Goal: Task Accomplishment & Management: Manage account settings

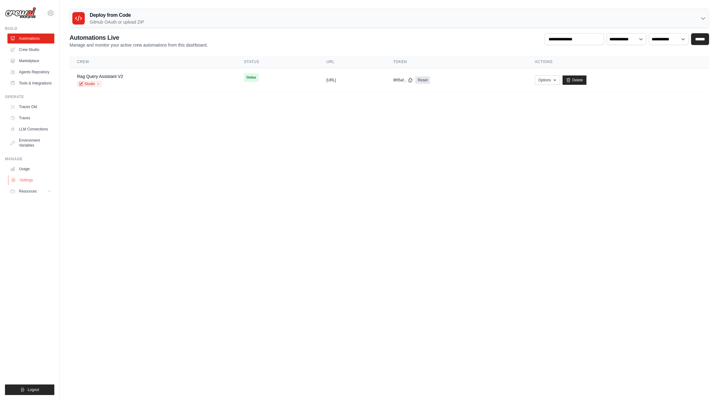
click at [28, 180] on link "Settings" at bounding box center [31, 180] width 47 height 10
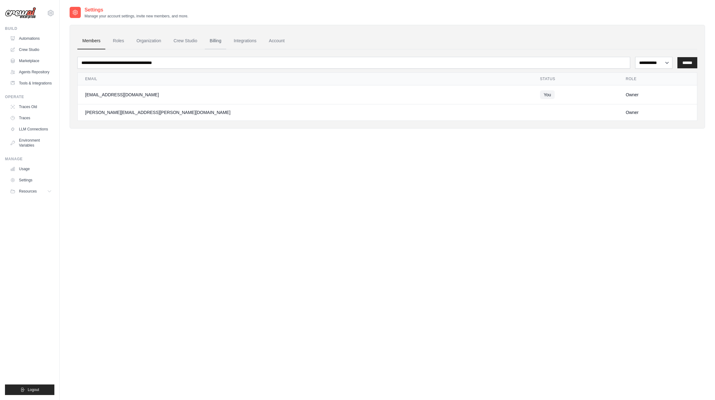
click at [216, 43] on link "Billing" at bounding box center [215, 41] width 21 height 17
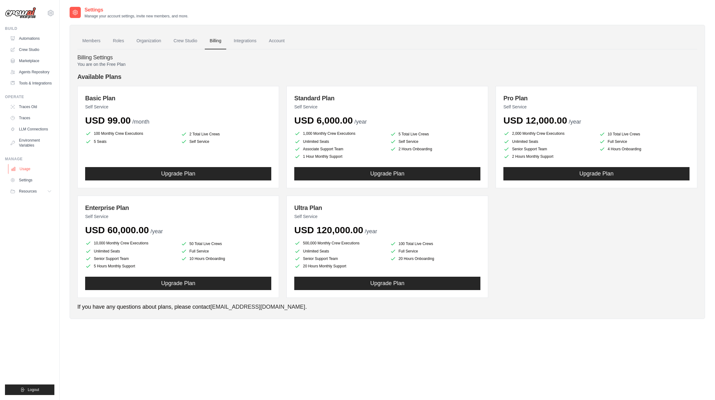
click at [28, 169] on link "Usage" at bounding box center [31, 169] width 47 height 10
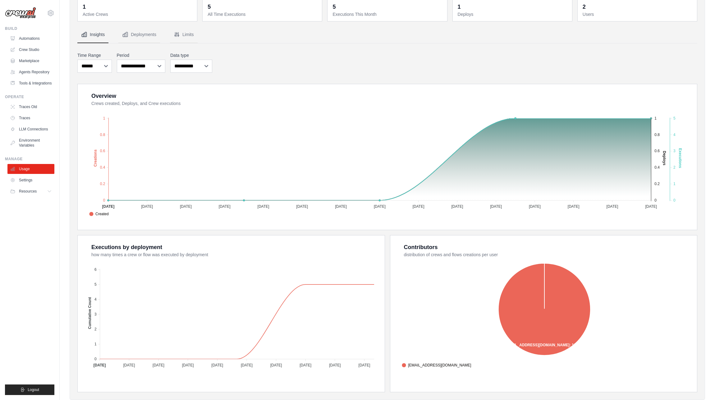
scroll to position [50, 0]
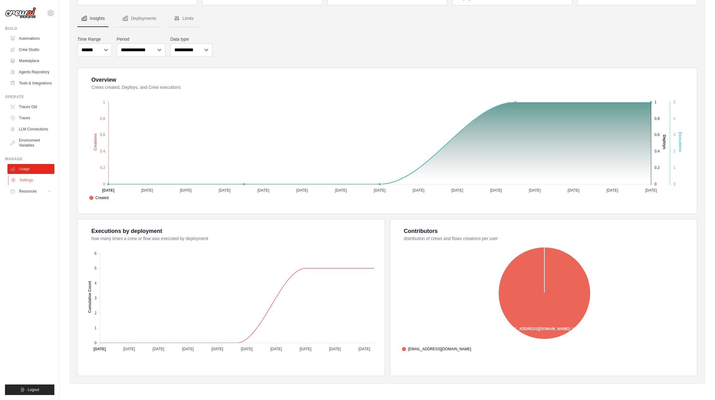
click at [22, 181] on link "Settings" at bounding box center [31, 180] width 47 height 10
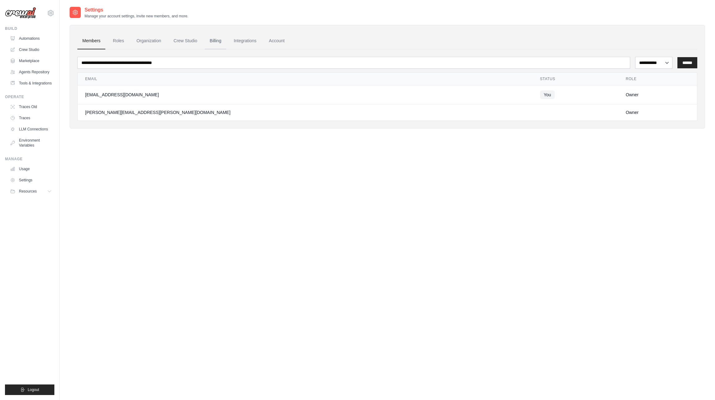
click at [218, 39] on link "Billing" at bounding box center [215, 41] width 21 height 17
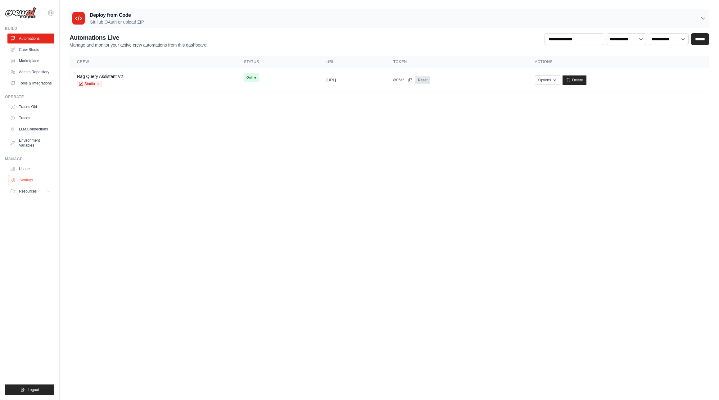
click at [23, 181] on link "Settings" at bounding box center [31, 180] width 47 height 10
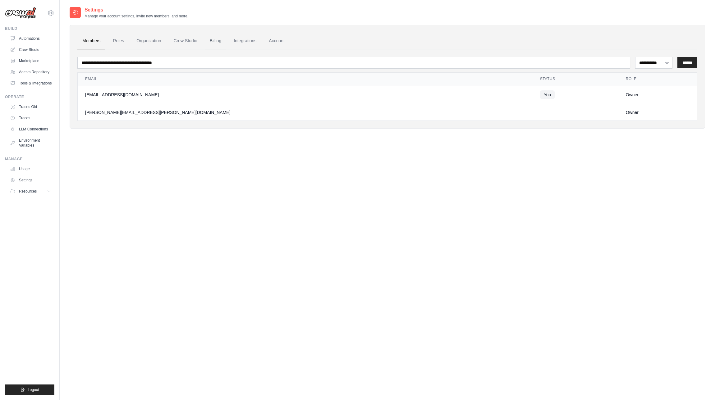
click at [212, 40] on link "Billing" at bounding box center [215, 41] width 21 height 17
